Goal: Task Accomplishment & Management: Complete application form

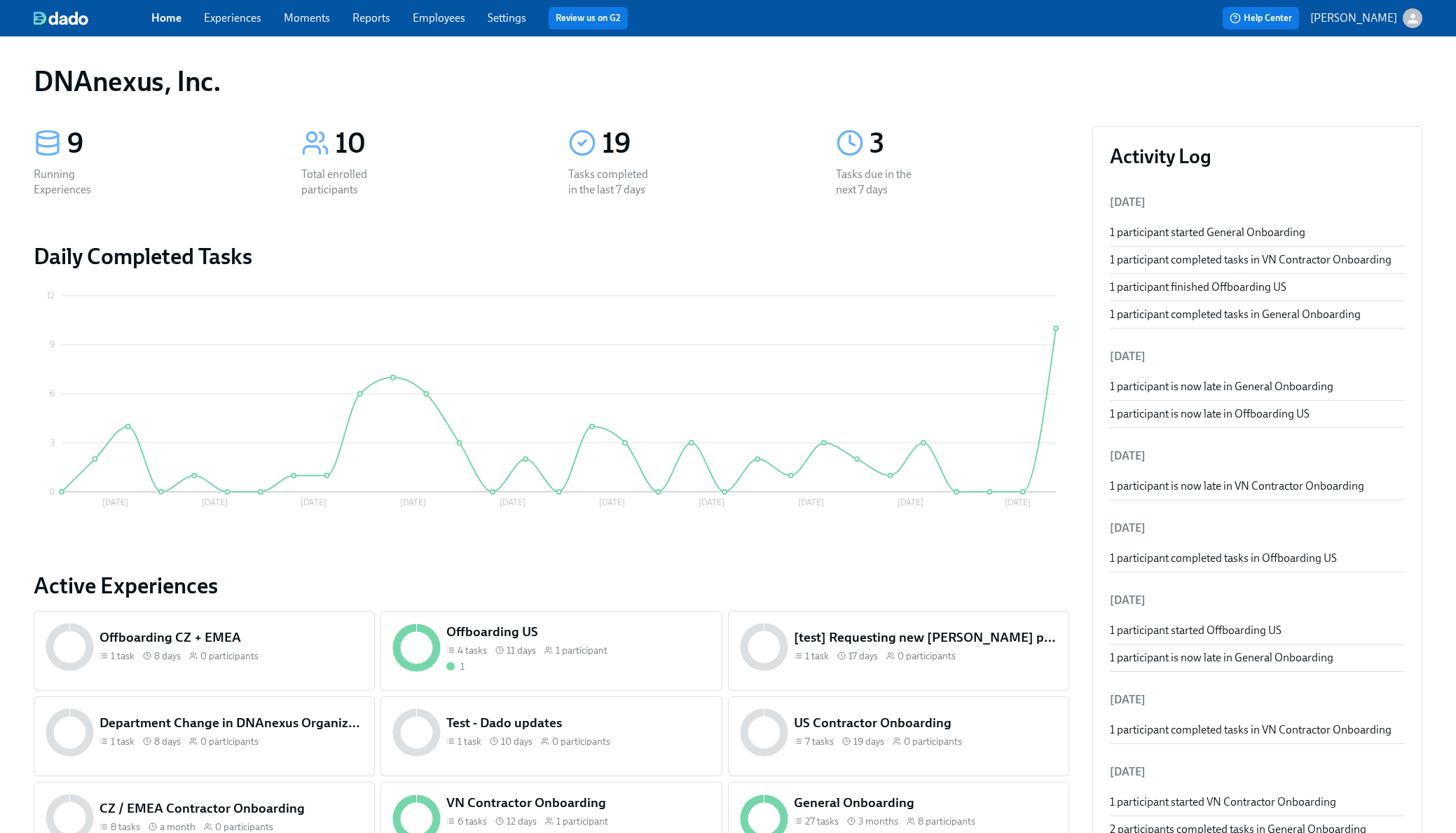
drag, startPoint x: 1187, startPoint y: 235, endPoint x: 1179, endPoint y: 235, distance: 8.0
click at [1187, 235] on div "1 participant started General Onboarding" at bounding box center [1257, 233] width 296 height 16
click at [1138, 233] on div "1 participant started General Onboarding" at bounding box center [1257, 233] width 296 height 16
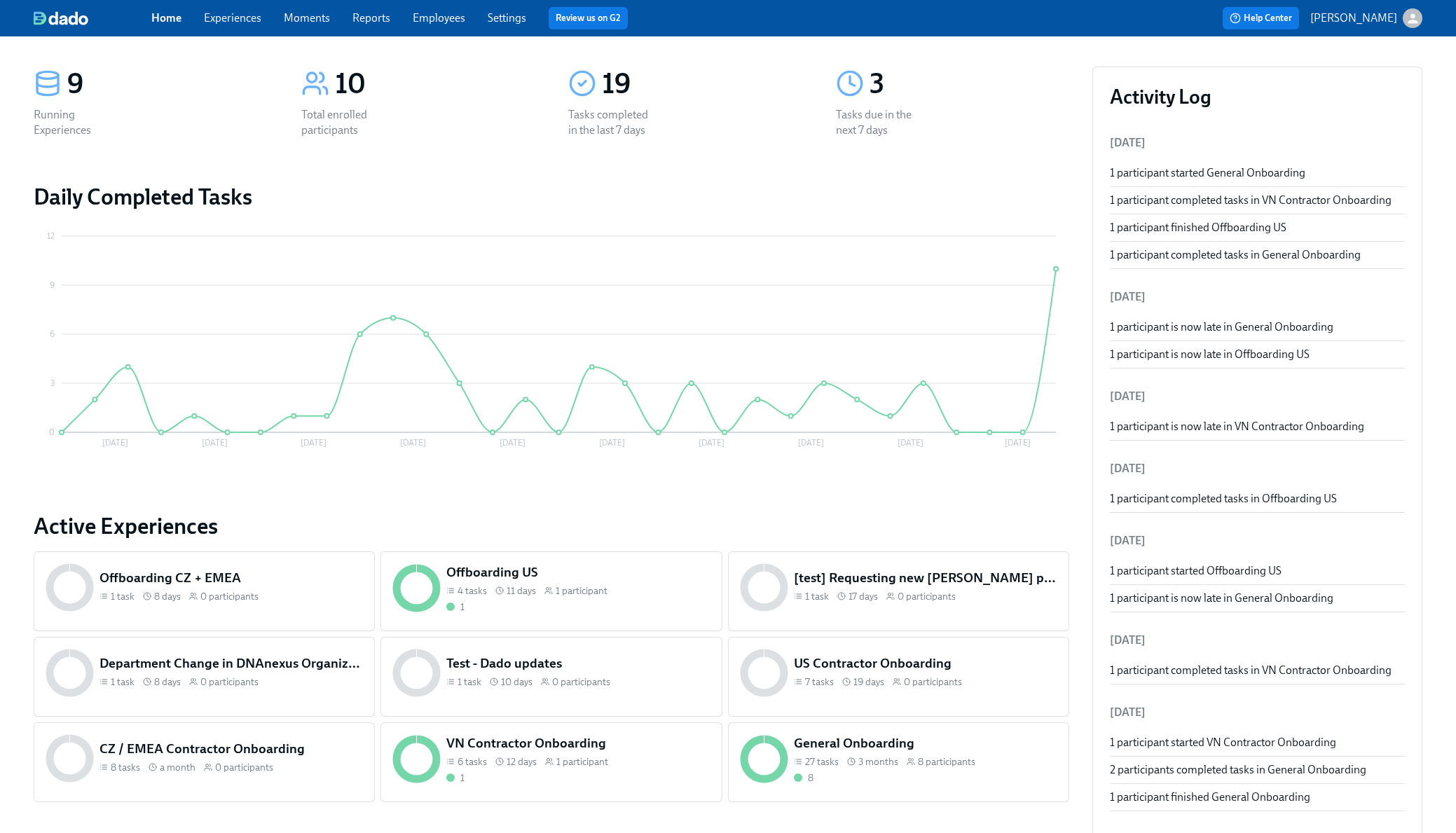
click at [259, 12] on link "Experiences" at bounding box center [233, 17] width 58 height 13
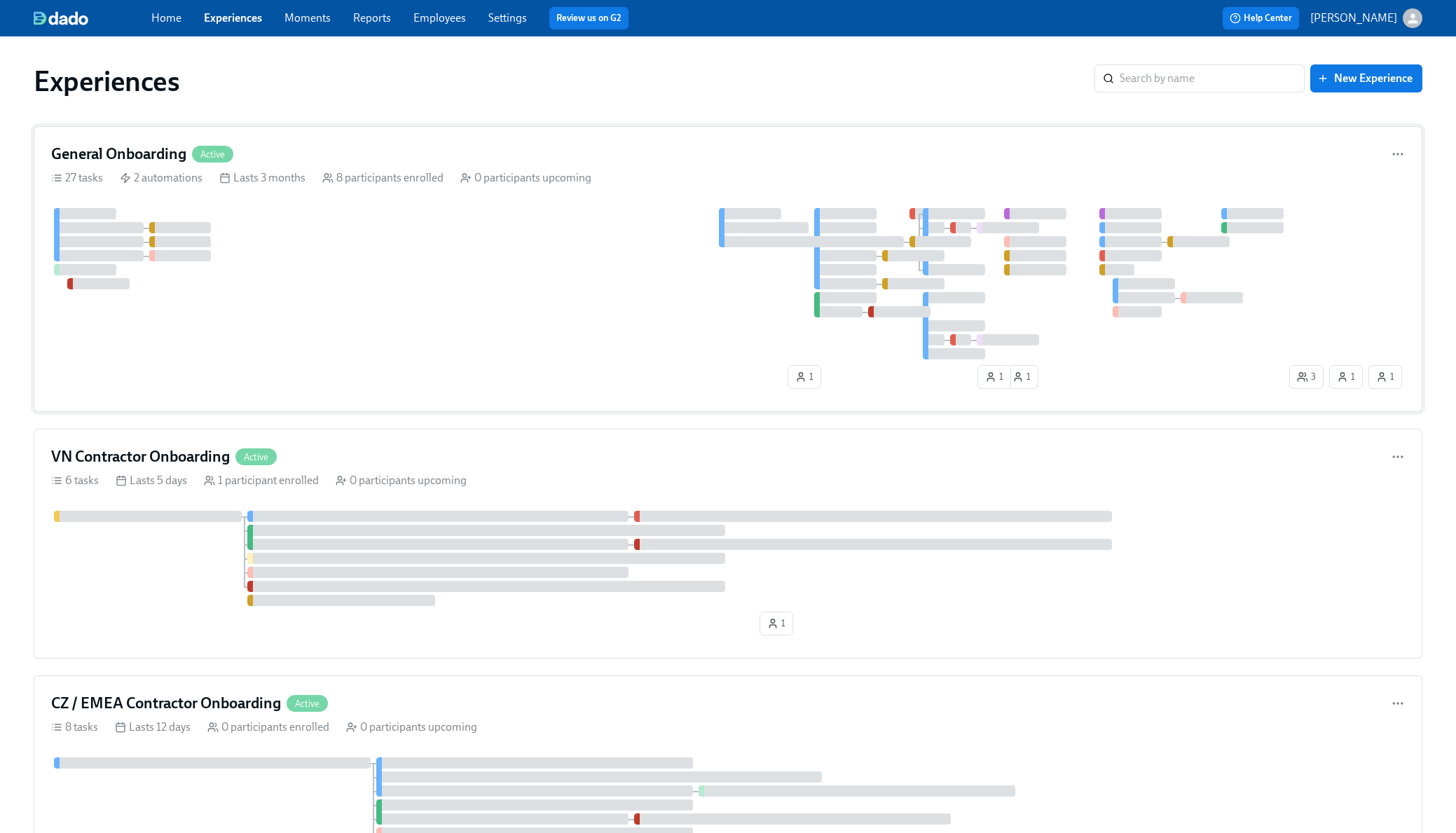
click at [145, 152] on h4 "General Onboarding" at bounding box center [119, 155] width 135 height 21
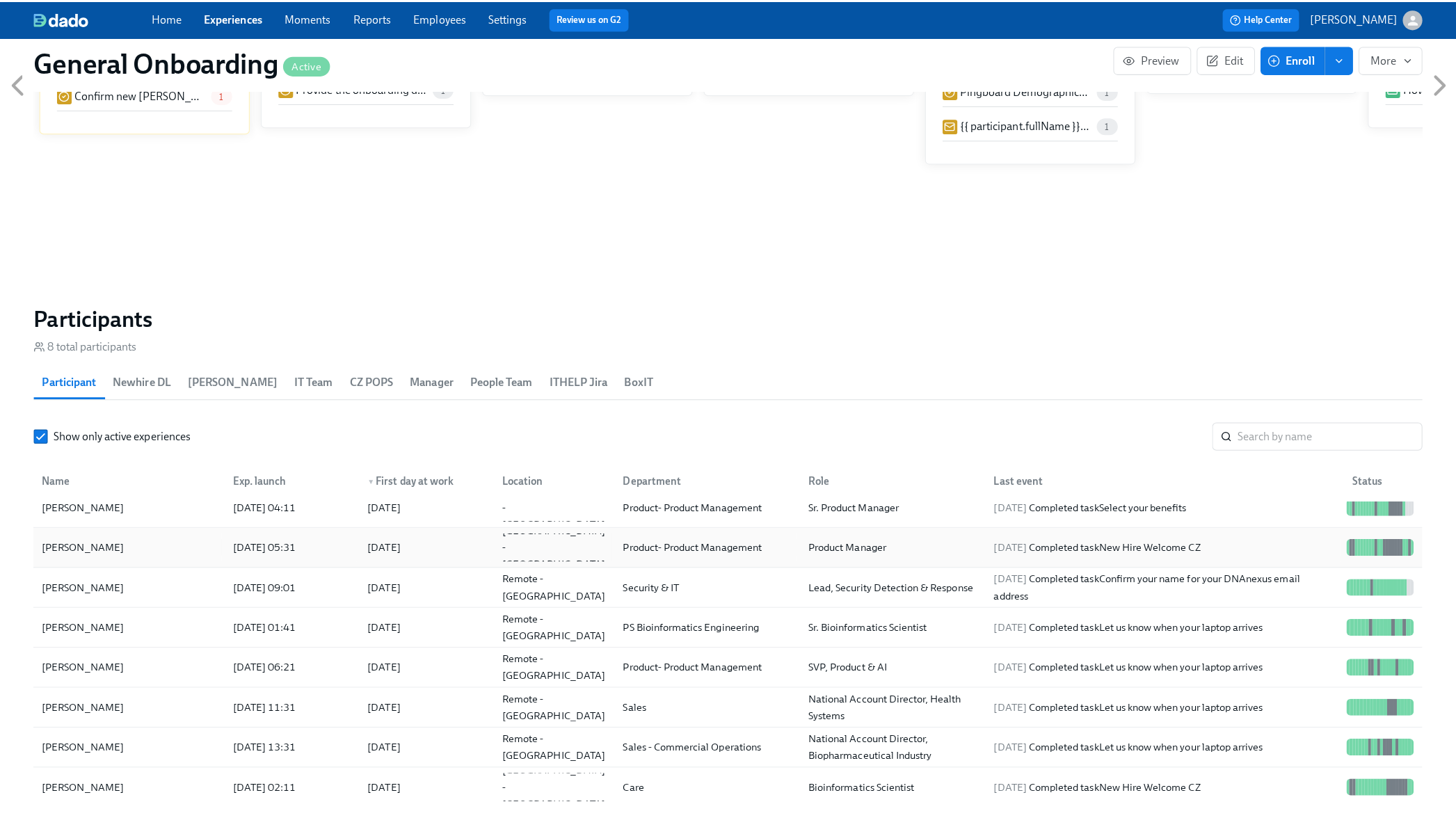
scroll to position [1226, 0]
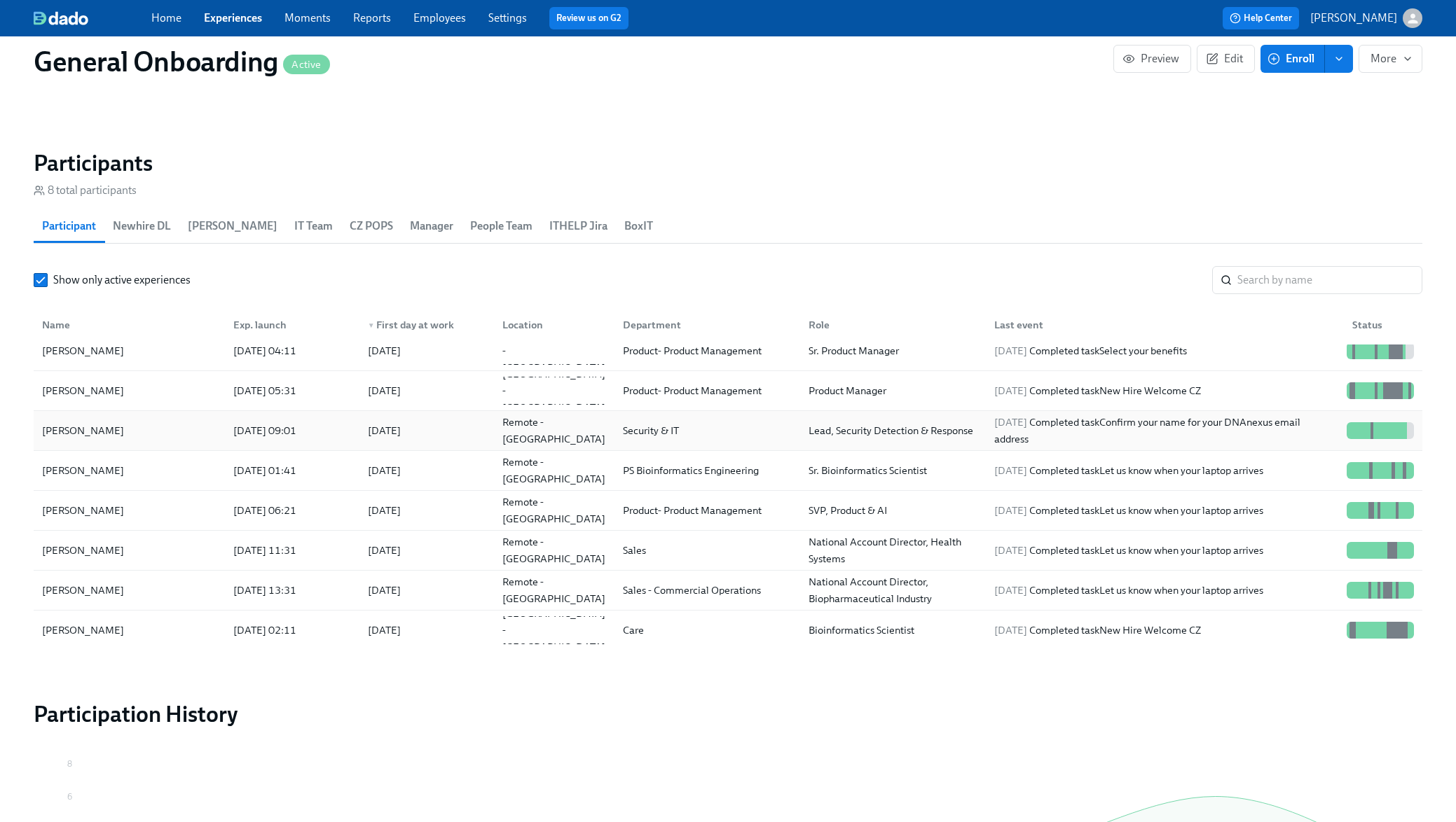
click at [91, 432] on div "[PERSON_NAME]" at bounding box center [83, 430] width 93 height 17
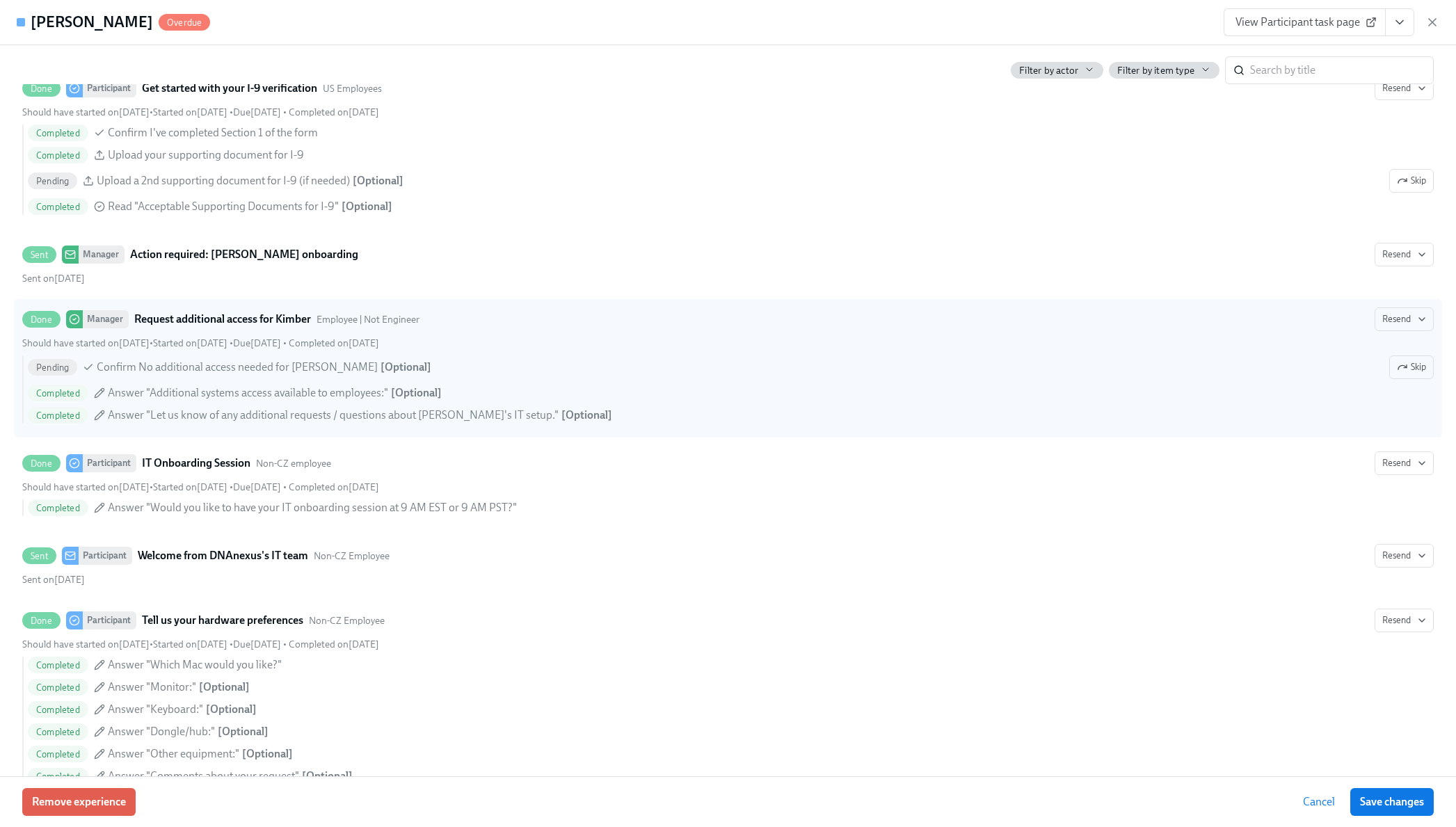
scroll to position [1237, 0]
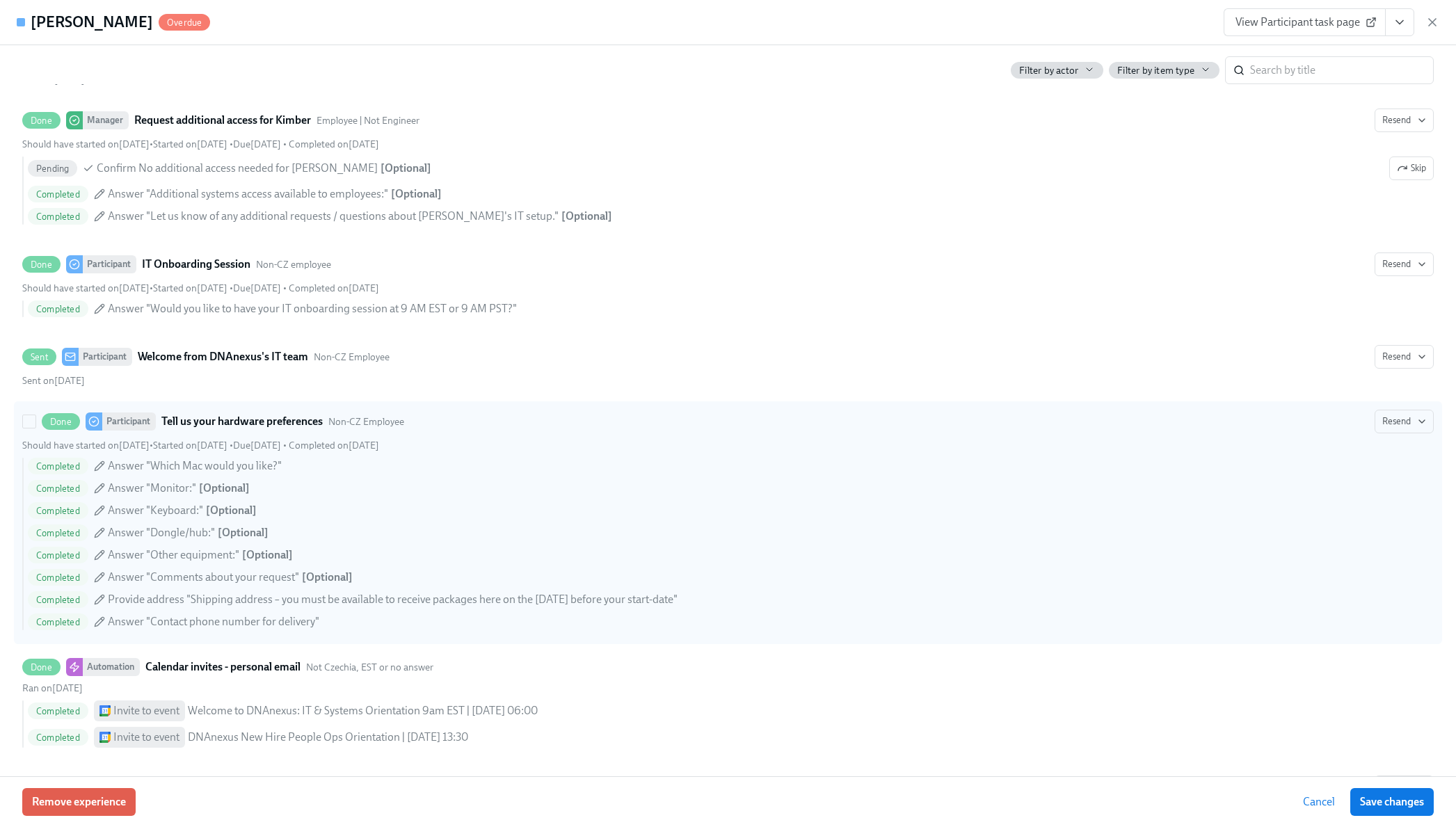
click at [218, 420] on strong "Tell us your hardware preferences" at bounding box center [242, 421] width 161 height 16
click at [36, 420] on input "Done Participant Tell us your hardware preferences Non-CZ Employee Resend Shoul…" at bounding box center [29, 421] width 12 height 12
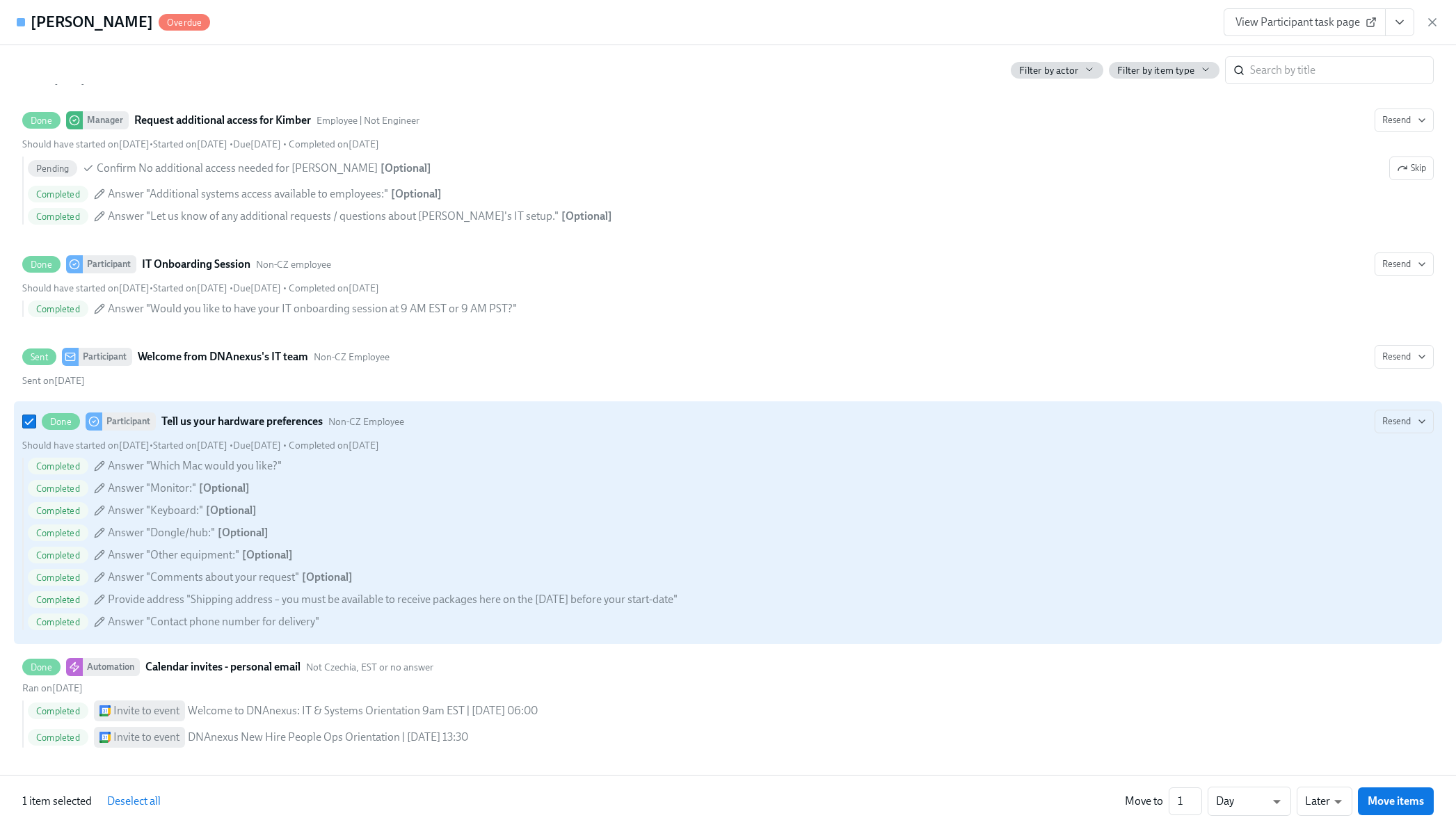
click at [218, 420] on strong "Tell us your hardware preferences" at bounding box center [242, 421] width 161 height 16
click at [36, 420] on input "Done Participant Tell us your hardware preferences Non-CZ Employee Resend Shoul…" at bounding box center [29, 421] width 12 height 12
checkbox input "false"
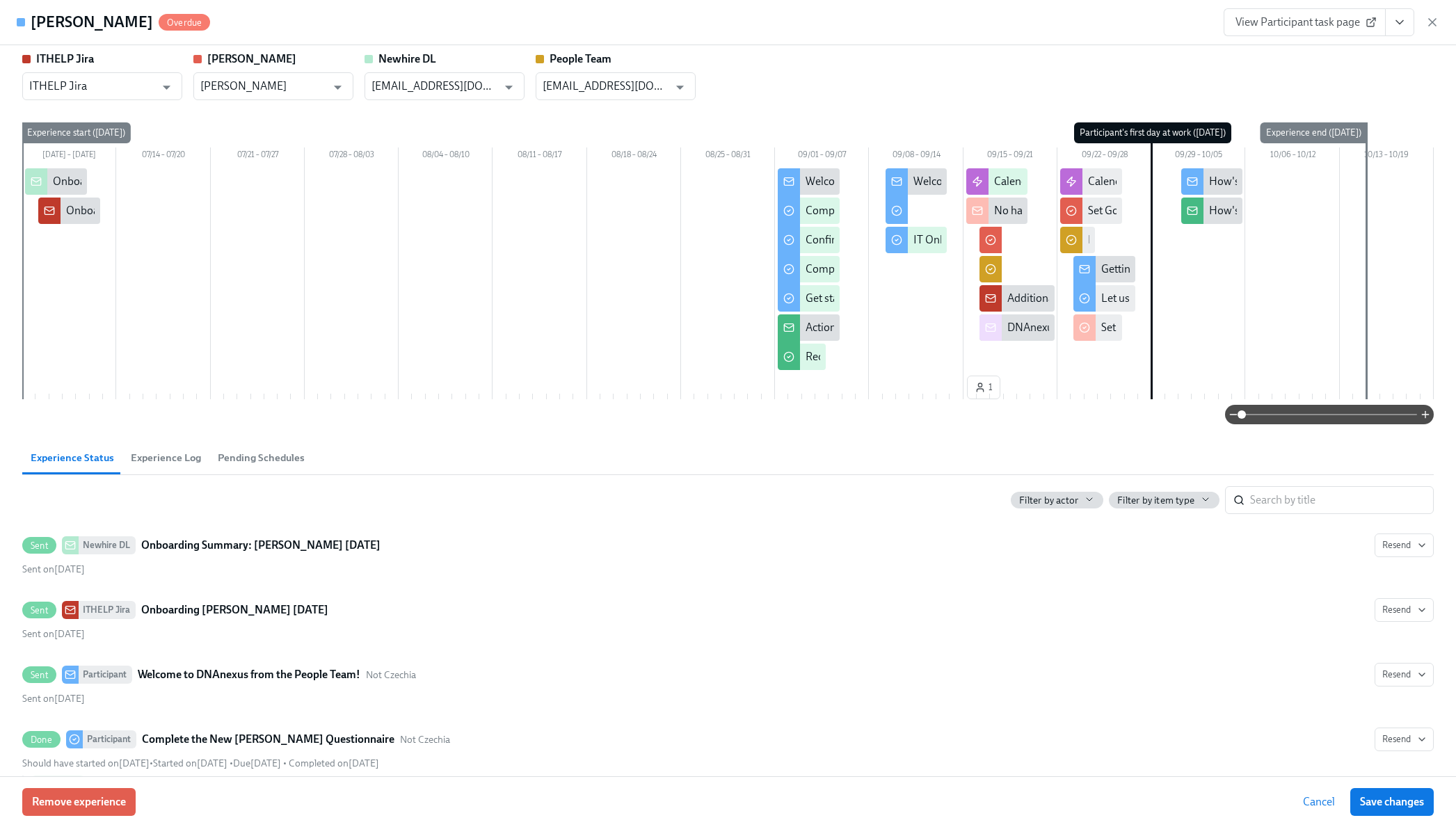
scroll to position [0, 0]
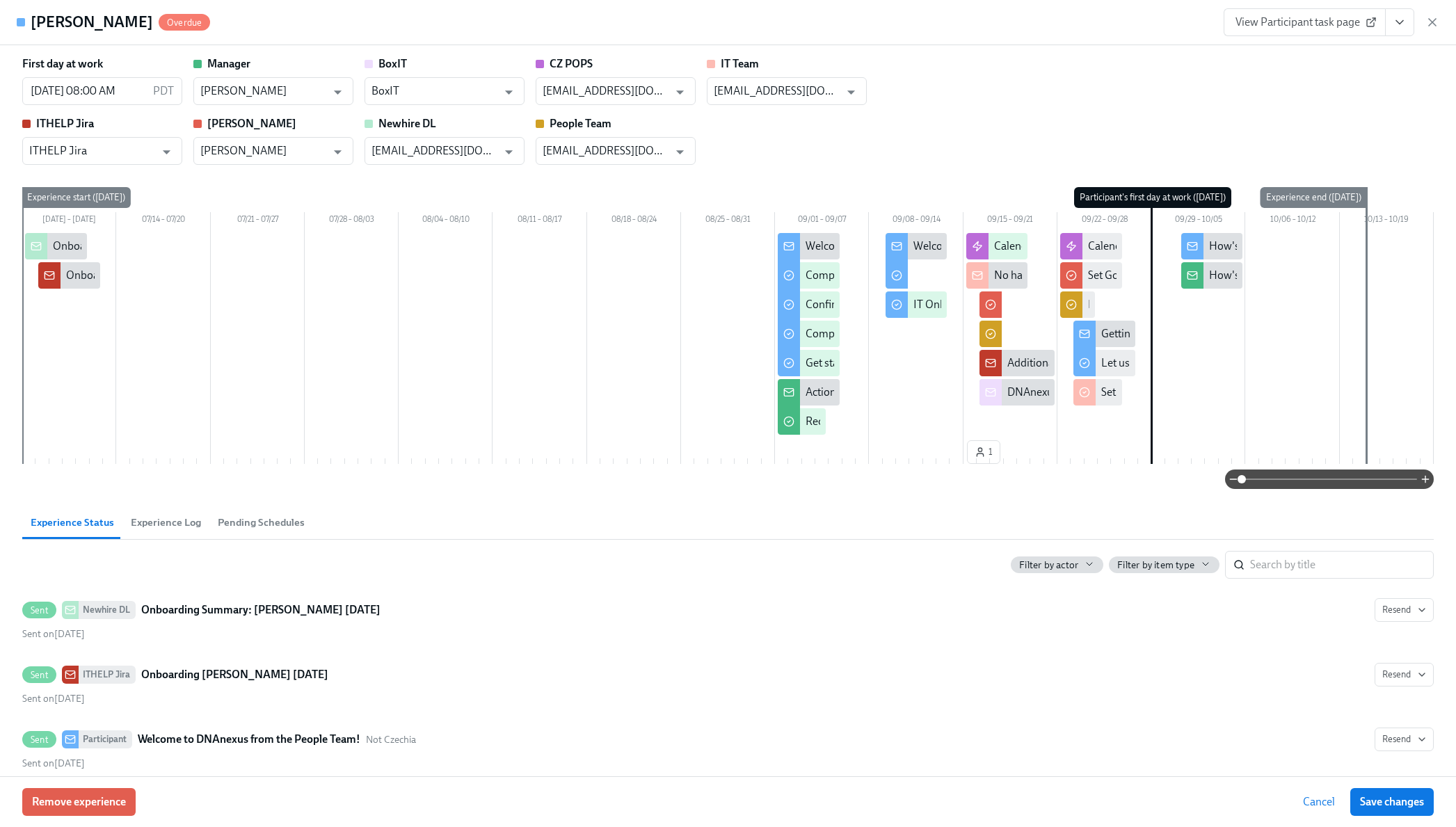
click at [1270, 18] on span "View Participant task page" at bounding box center [1304, 23] width 139 height 14
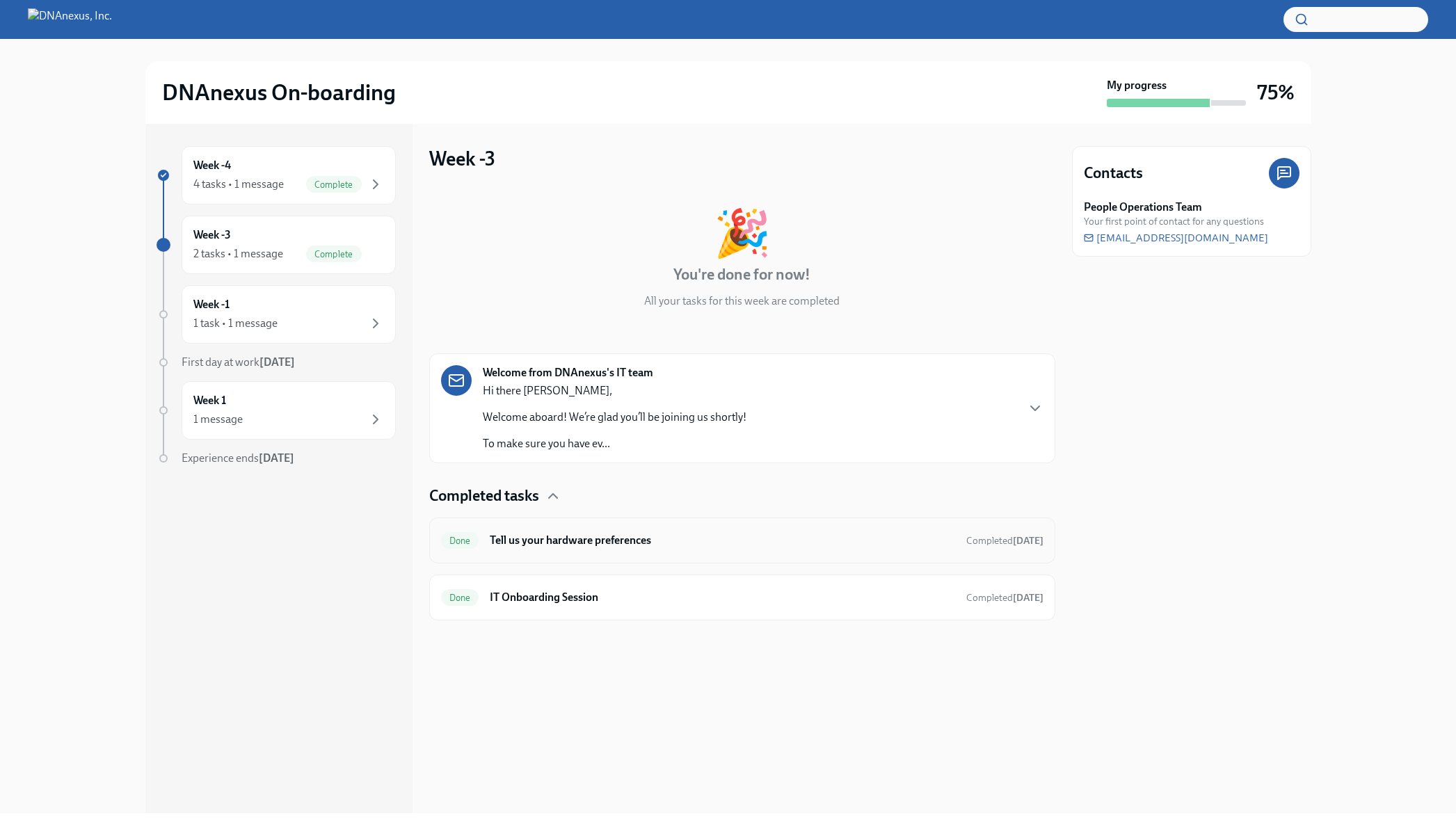
click at [816, 543] on h6 "Tell us your hardware preferences" at bounding box center [722, 541] width 465 height 16
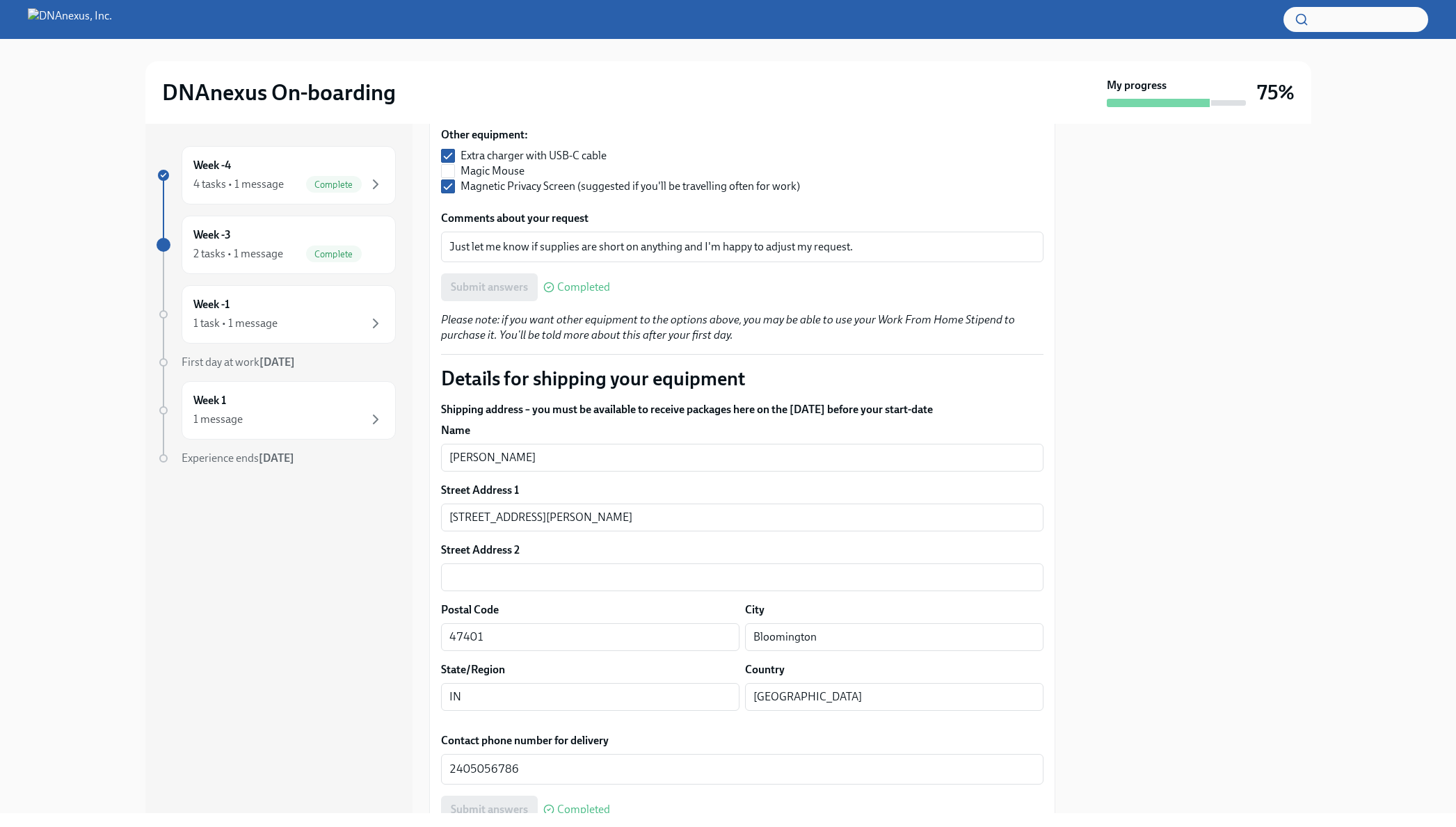
scroll to position [819, 0]
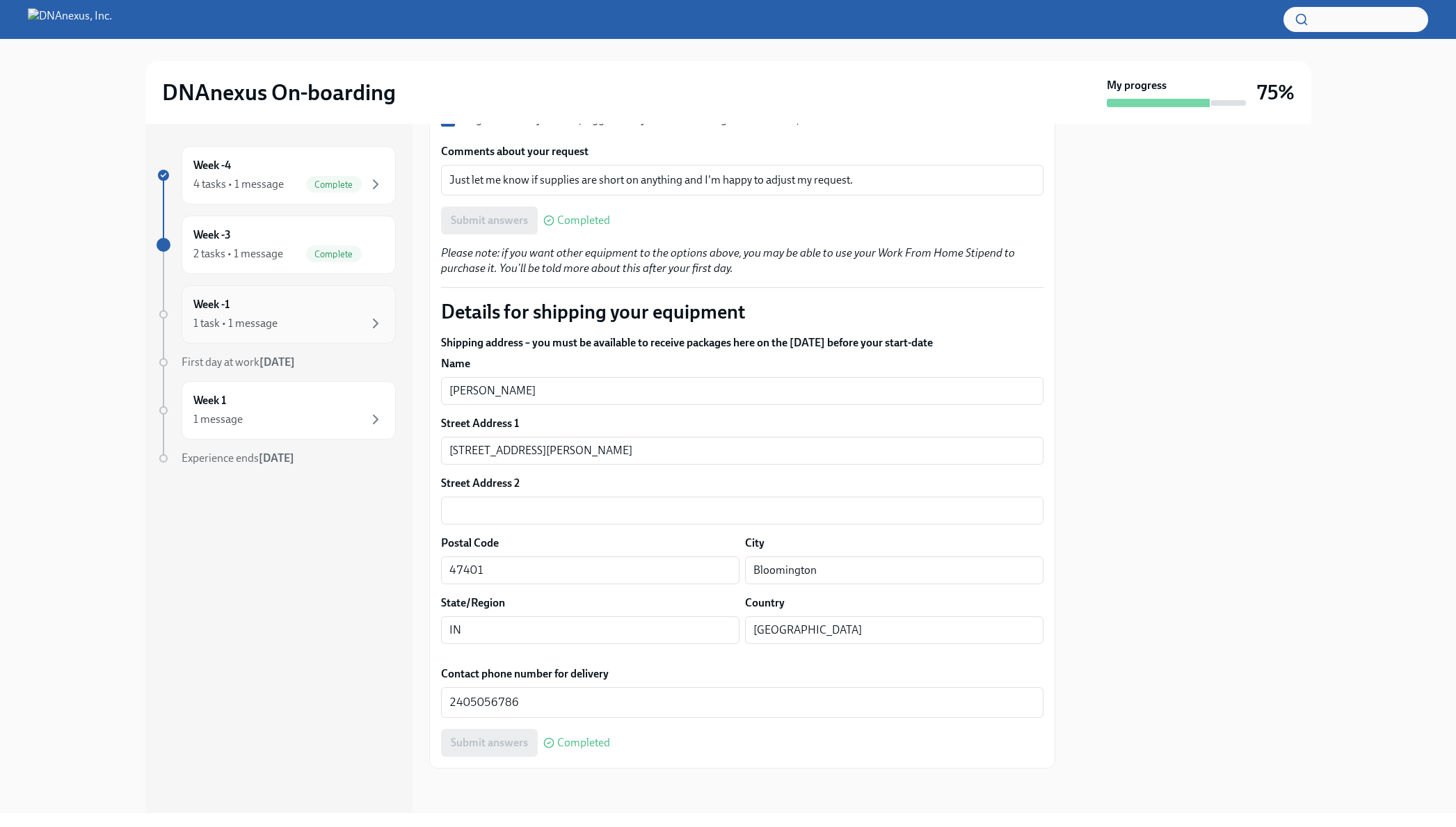
click at [342, 327] on div "1 task • 1 message" at bounding box center [289, 323] width 191 height 16
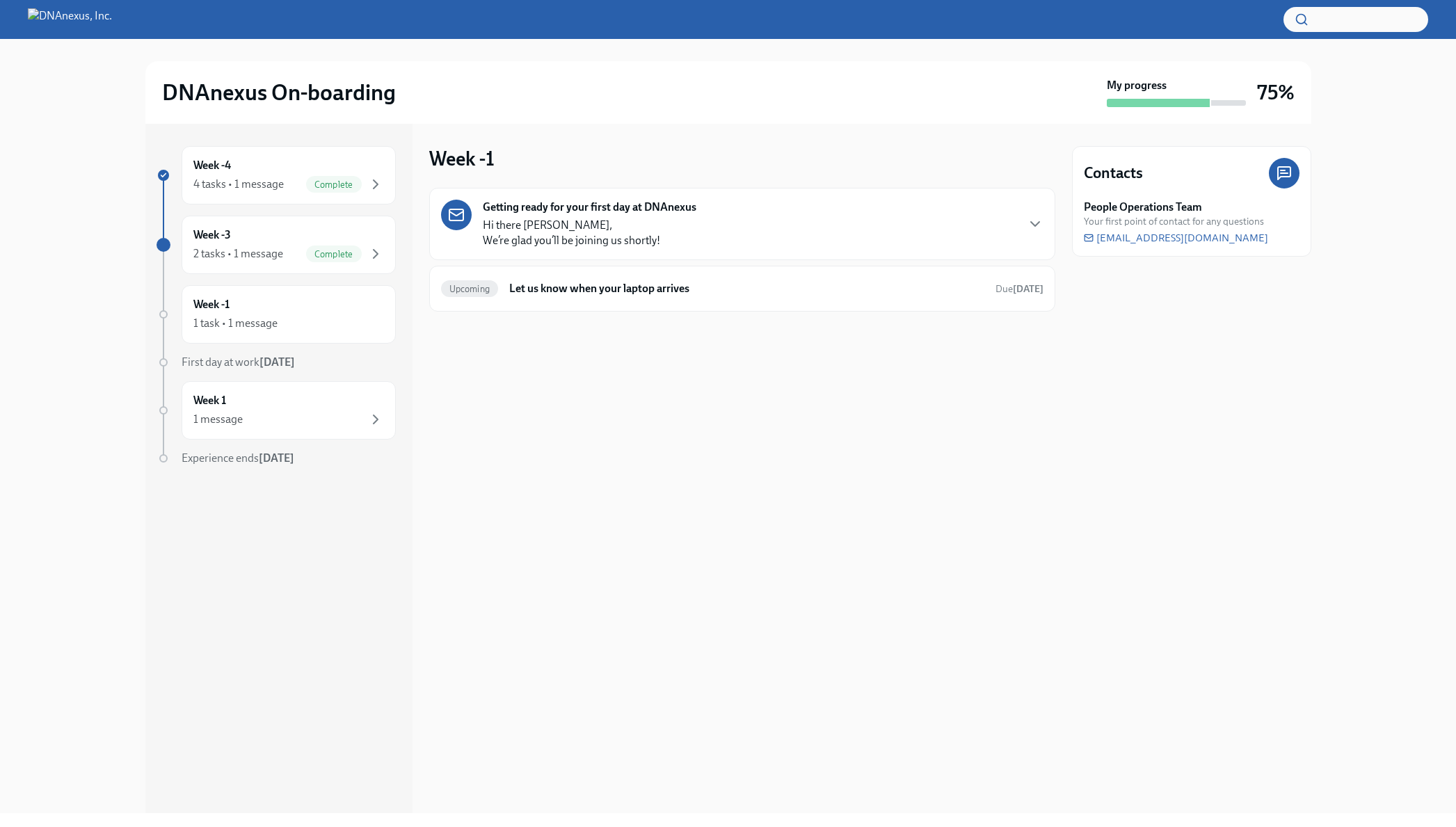
click at [864, 243] on div "Getting ready for your first day at DNAnexus Hi there [PERSON_NAME], We’re glad…" at bounding box center [742, 224] width 602 height 49
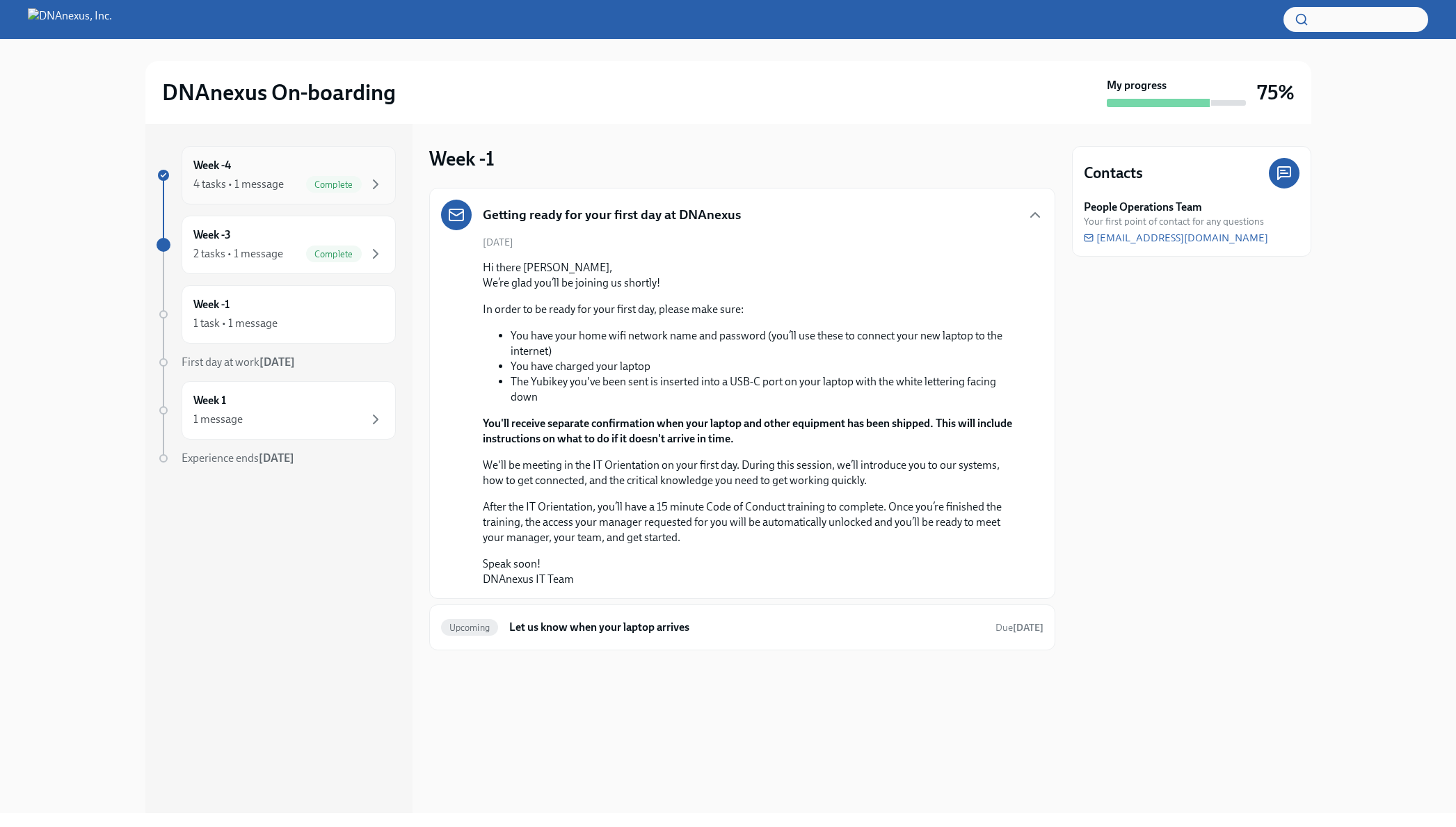
click at [271, 171] on div "Week -4 4 tasks • 1 message Complete" at bounding box center [289, 175] width 191 height 35
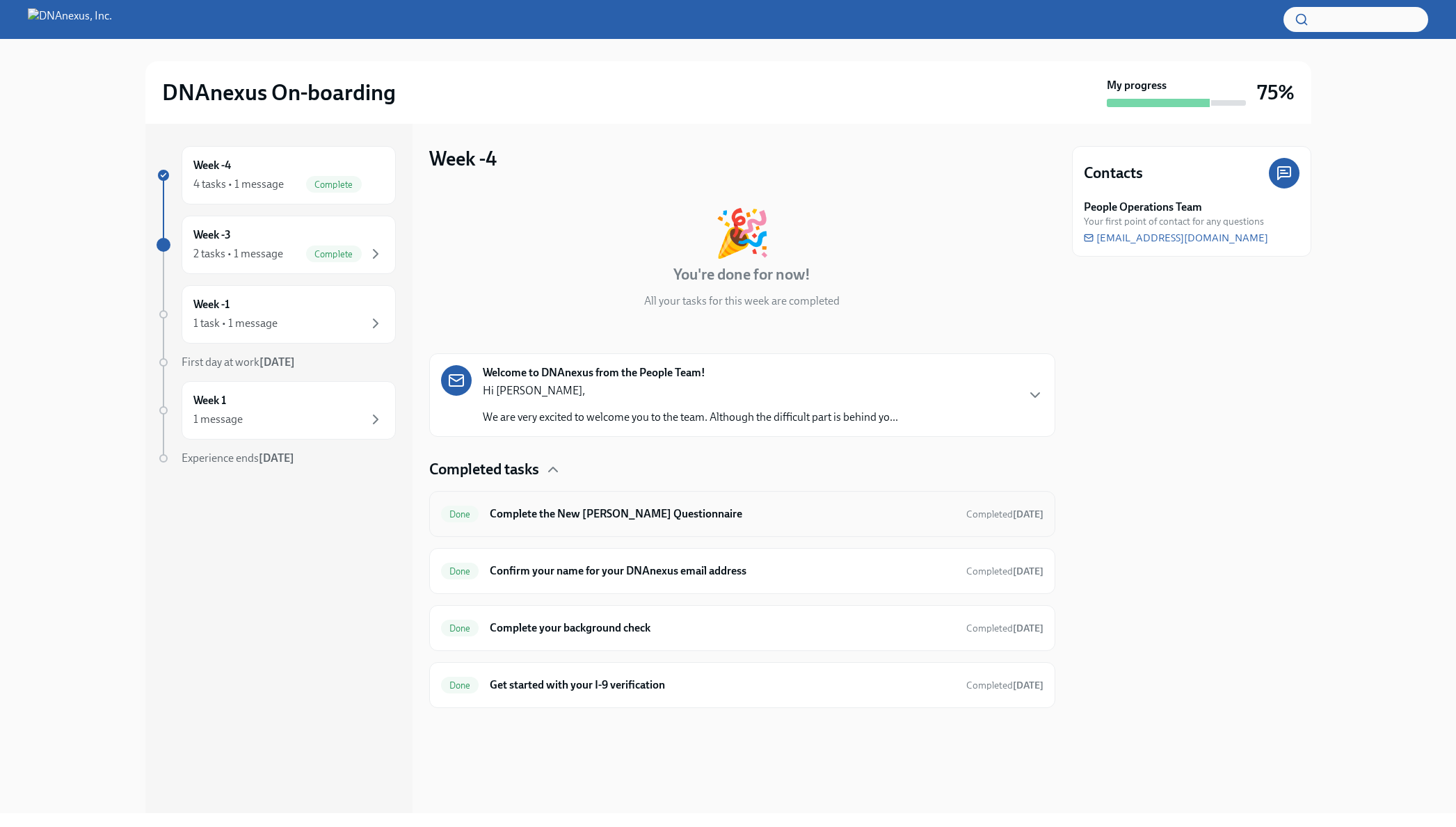
click at [868, 517] on h6 "Complete the New [PERSON_NAME] Questionnaire" at bounding box center [722, 514] width 465 height 16
